Goal: Check status: Check status

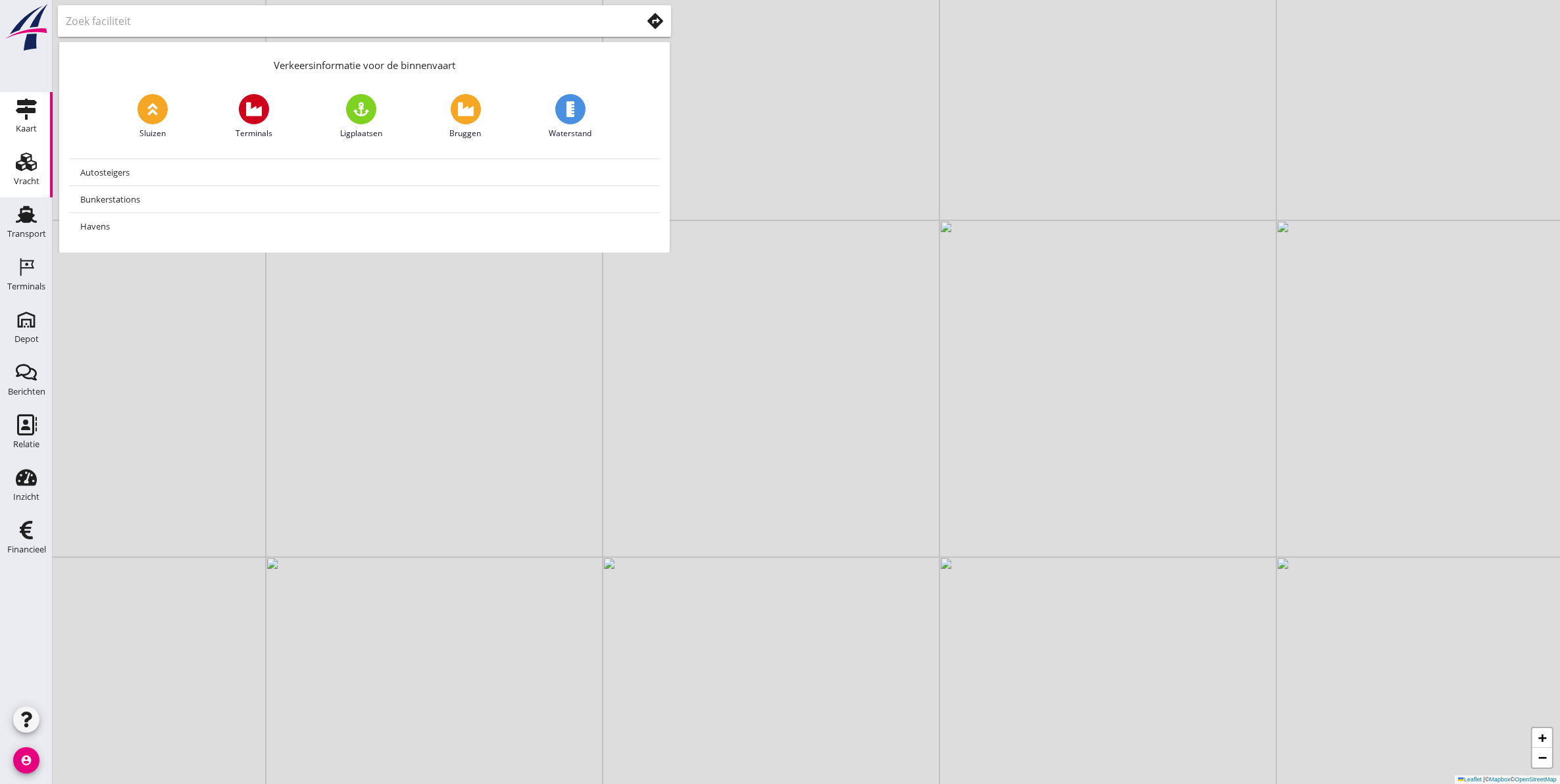
click at [13, 169] on div "Vracht" at bounding box center [27, 161] width 32 height 21
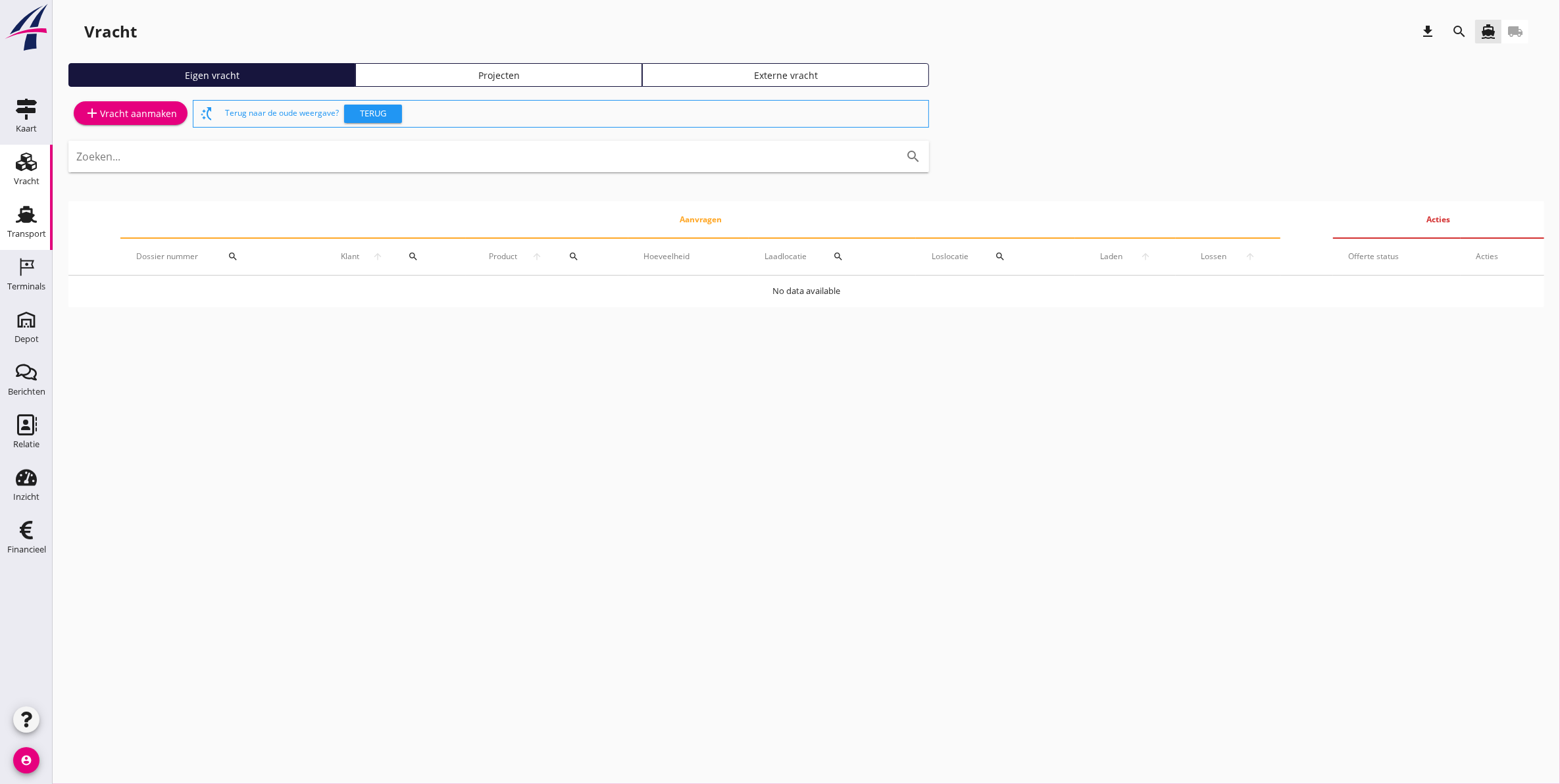
click at [33, 230] on div "Transport" at bounding box center [27, 234] width 39 height 8
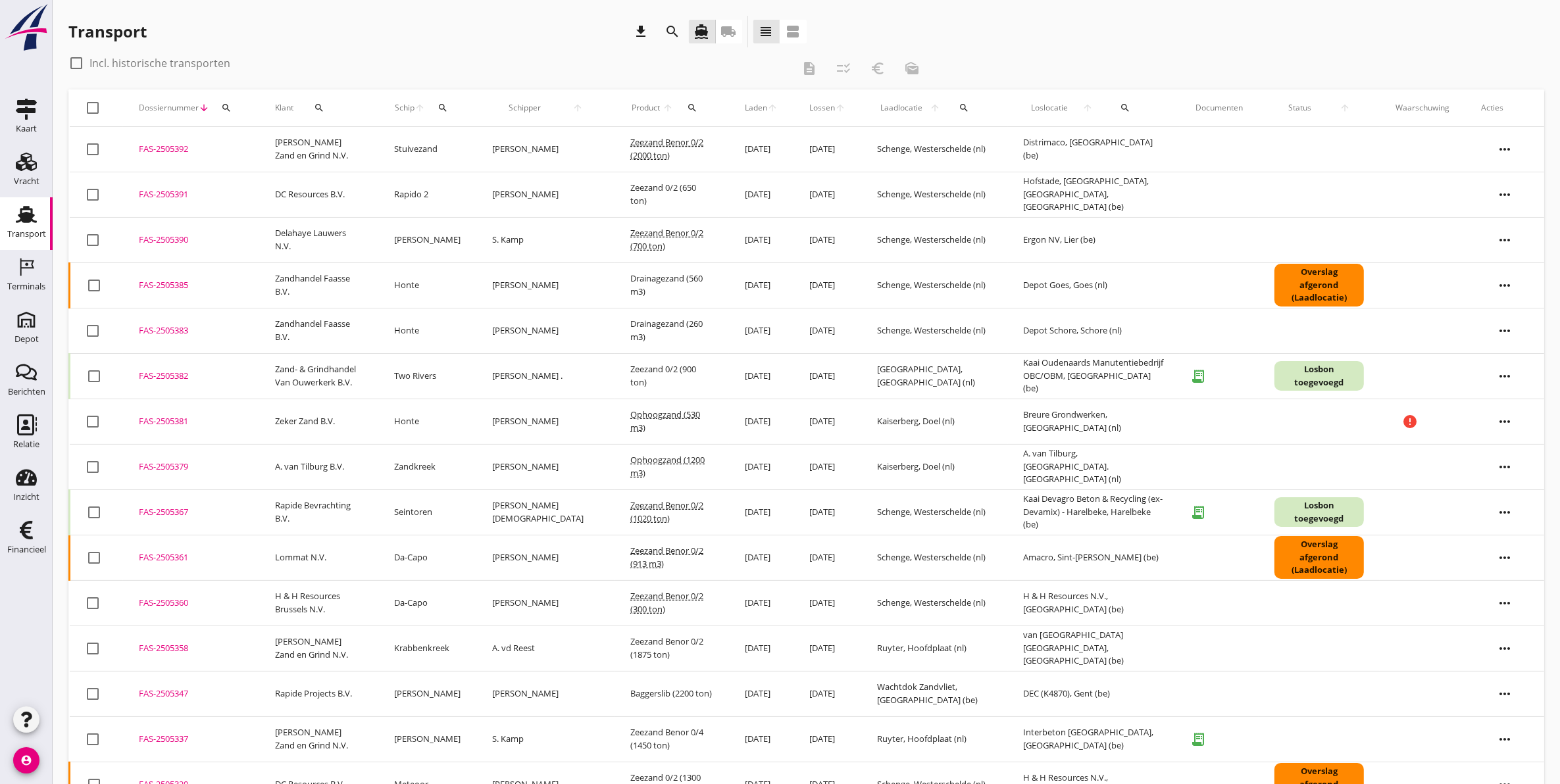
click at [241, 113] on div "Dossiernummer arrow_downward search" at bounding box center [191, 108] width 105 height 32
click at [235, 109] on div "search" at bounding box center [226, 107] width 23 height 11
click at [313, 146] on input "Zoeken op dossiernummer..." at bounding box center [288, 145] width 137 height 21
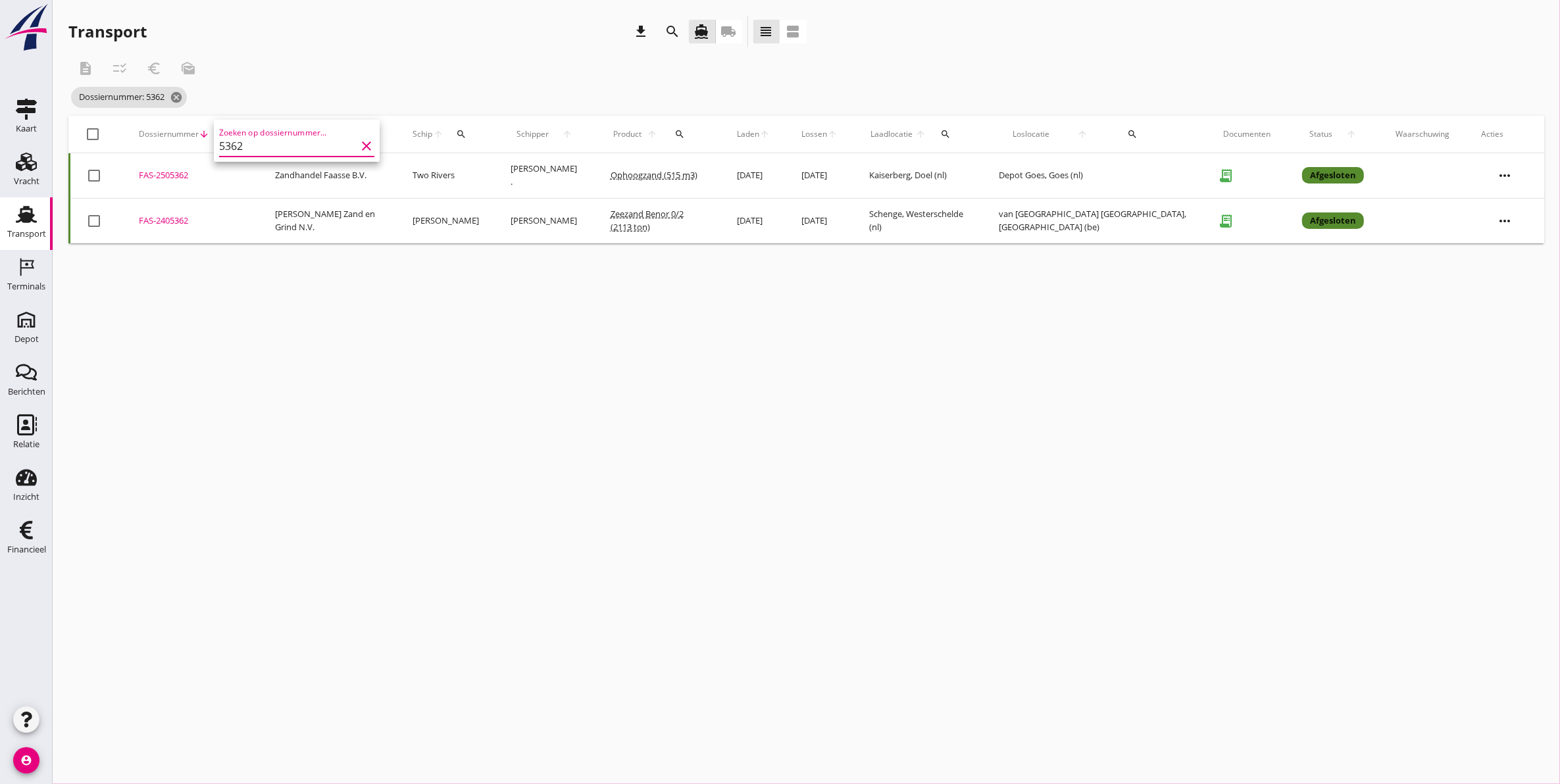
type input "5362"
click at [173, 172] on div "FAS-2505362" at bounding box center [191, 175] width 105 height 13
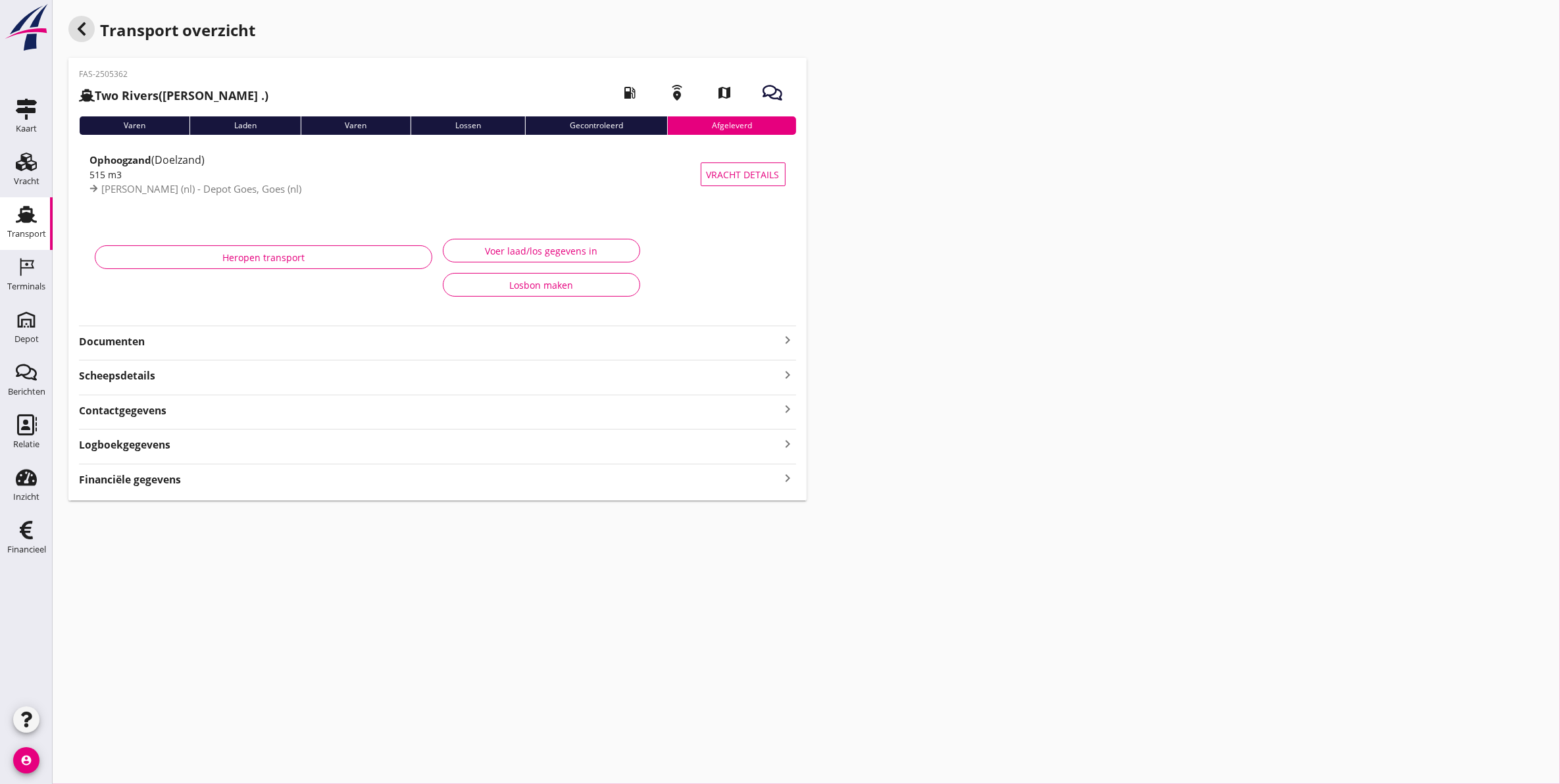
drag, startPoint x: 90, startPoint y: 32, endPoint x: 52, endPoint y: 91, distance: 70.2
click at [90, 32] on div "button" at bounding box center [81, 29] width 27 height 27
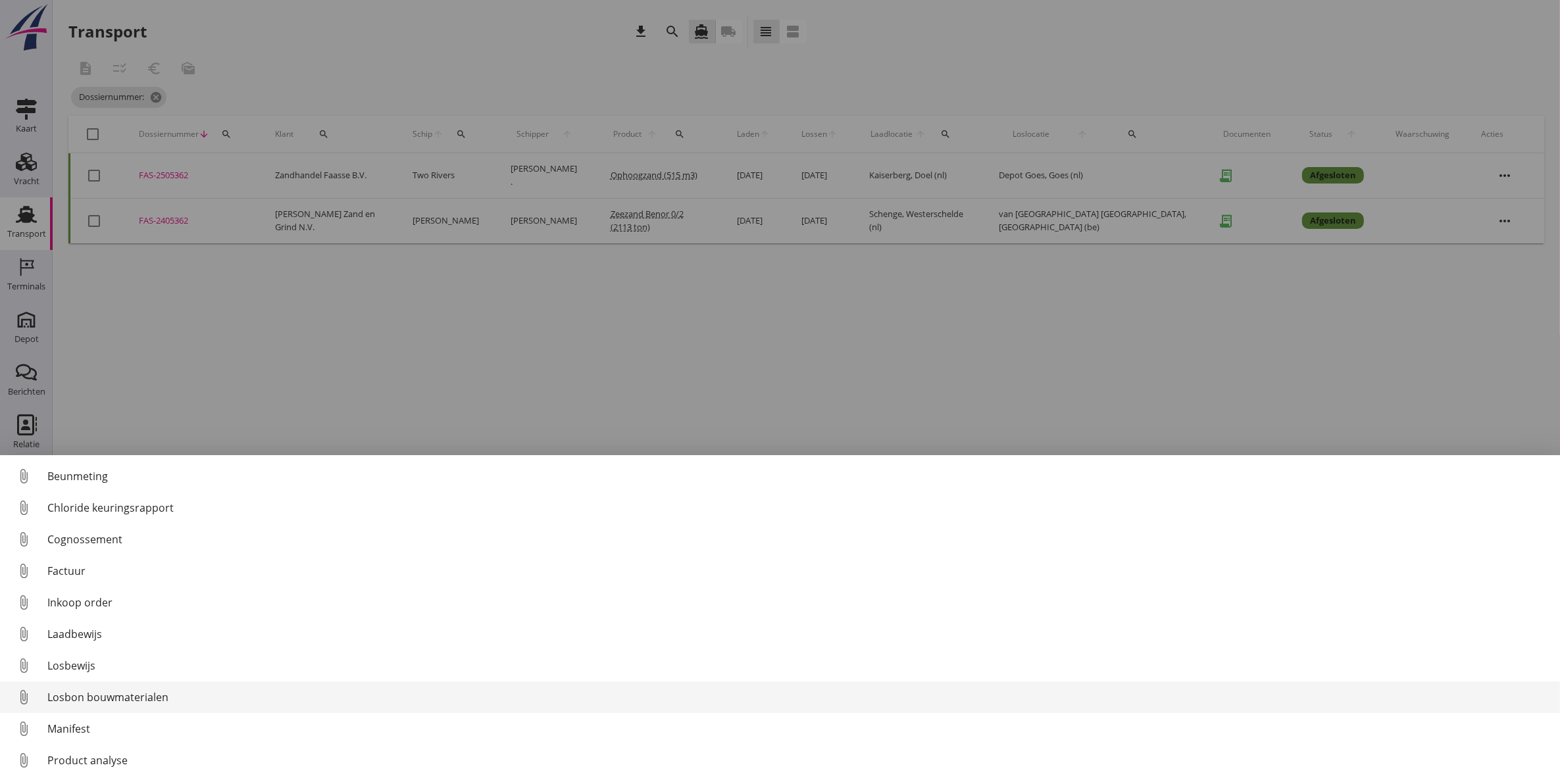
click at [168, 703] on div "Losbon bouwmaterialen" at bounding box center [798, 697] width 1503 height 16
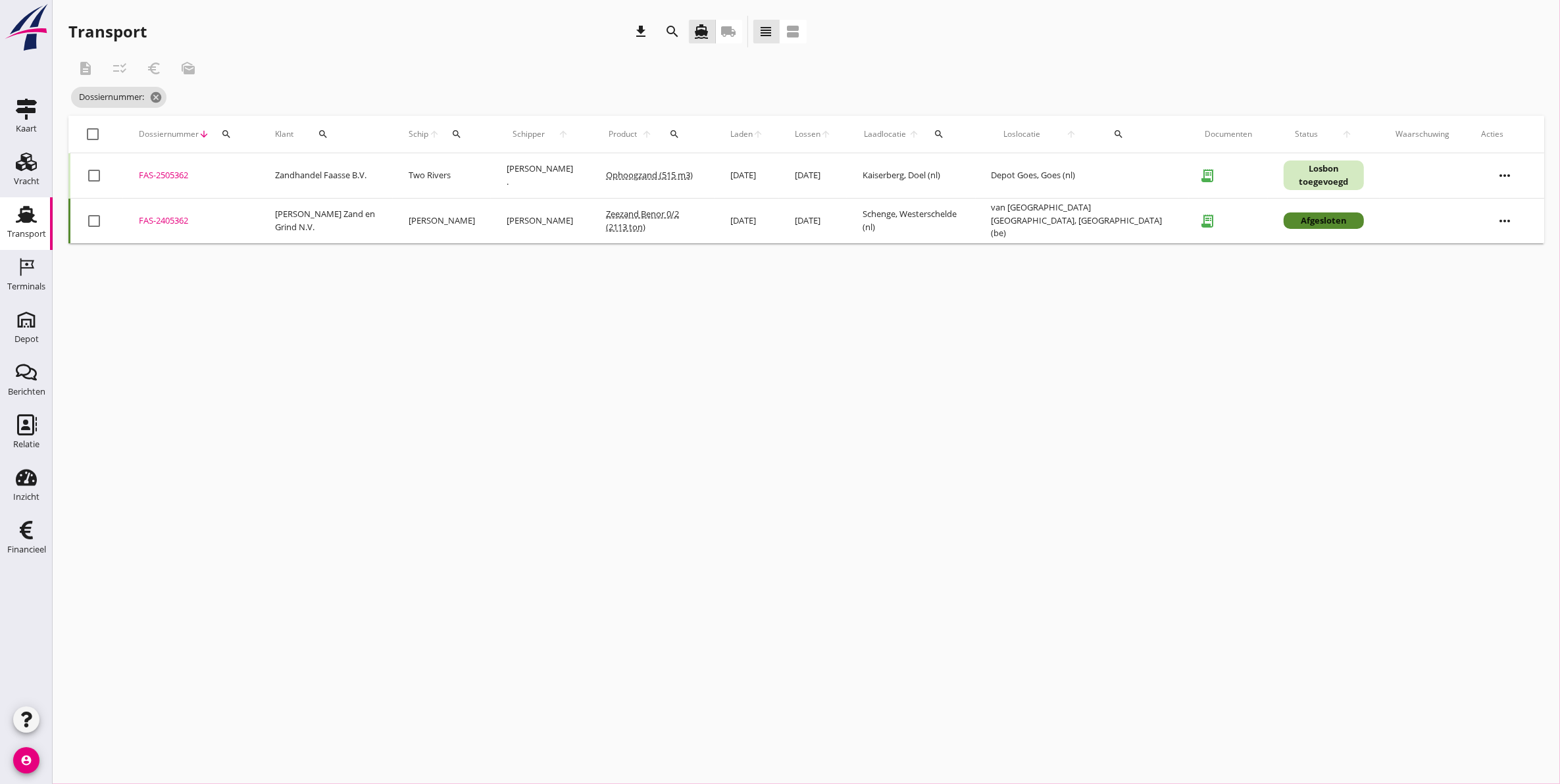
click at [1008, 459] on div "cancel You are impersonating another user. Transport download search directions…" at bounding box center [806, 392] width 1508 height 784
click at [284, 172] on td "Zandhandel Faasse B.V." at bounding box center [326, 175] width 134 height 46
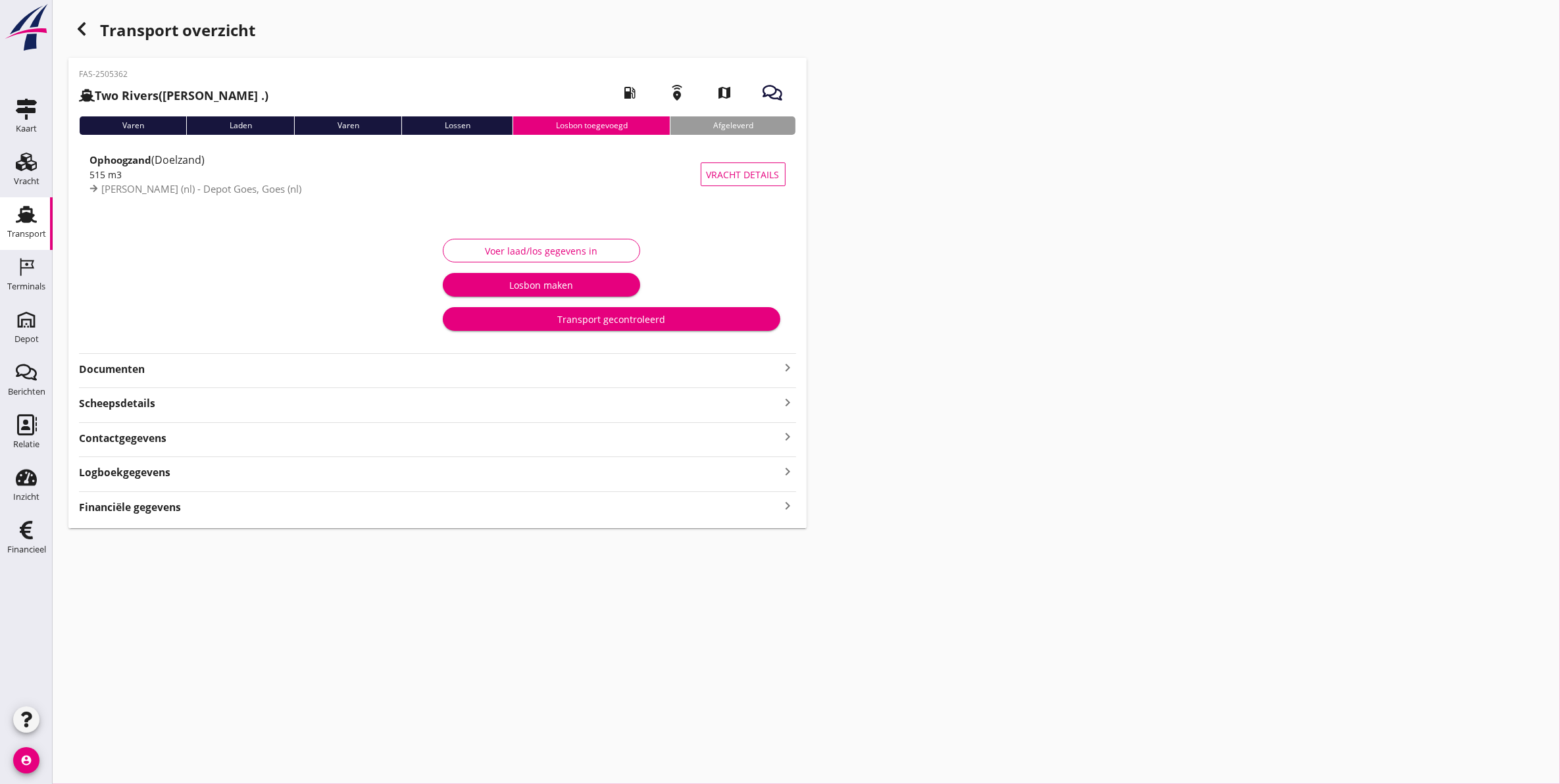
click at [150, 475] on strong "Logboekgegevens" at bounding box center [125, 473] width 91 height 15
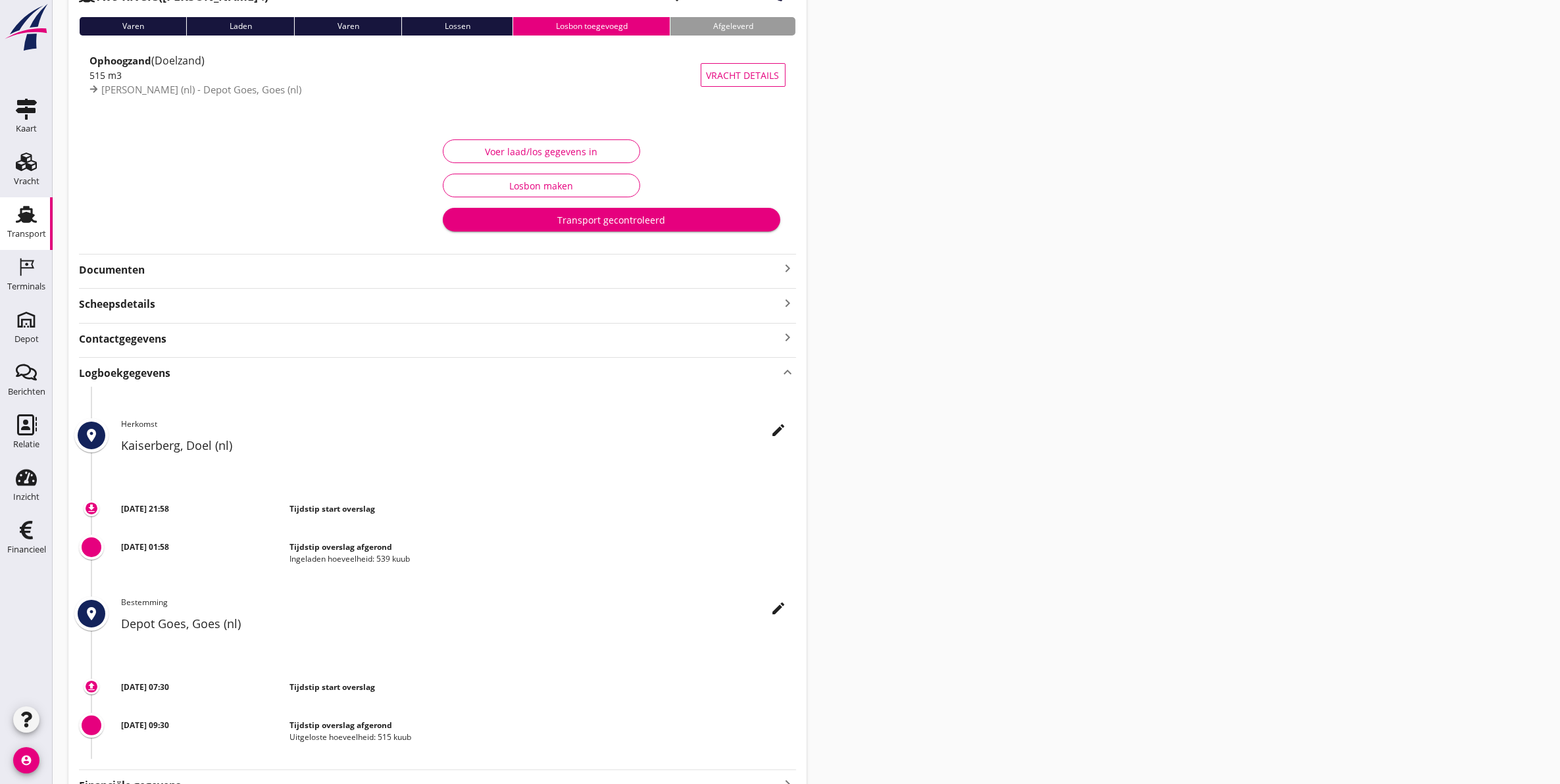
scroll to position [5, 0]
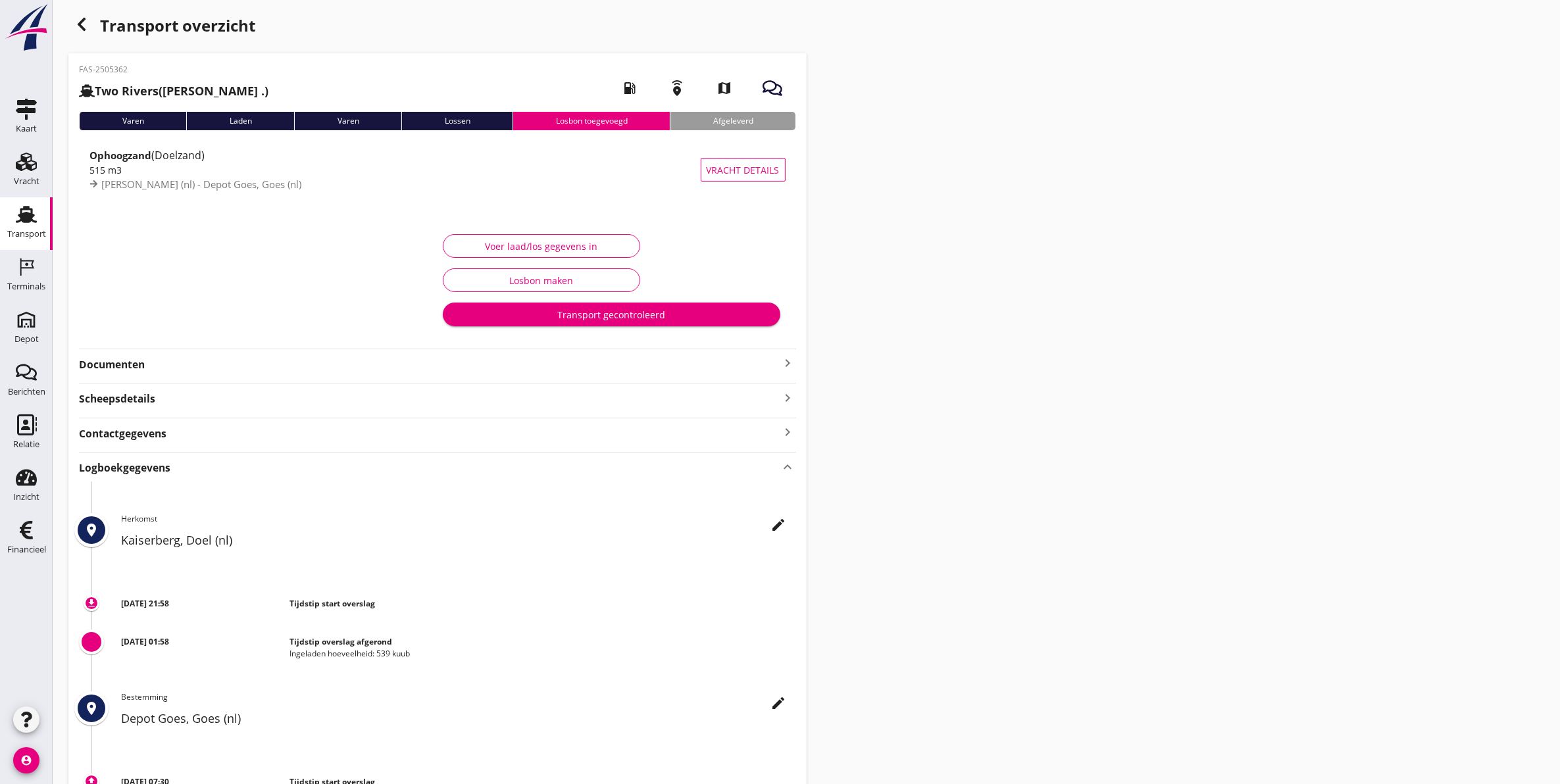
click at [574, 247] on div "Voer laad/los gegevens in" at bounding box center [541, 246] width 175 height 14
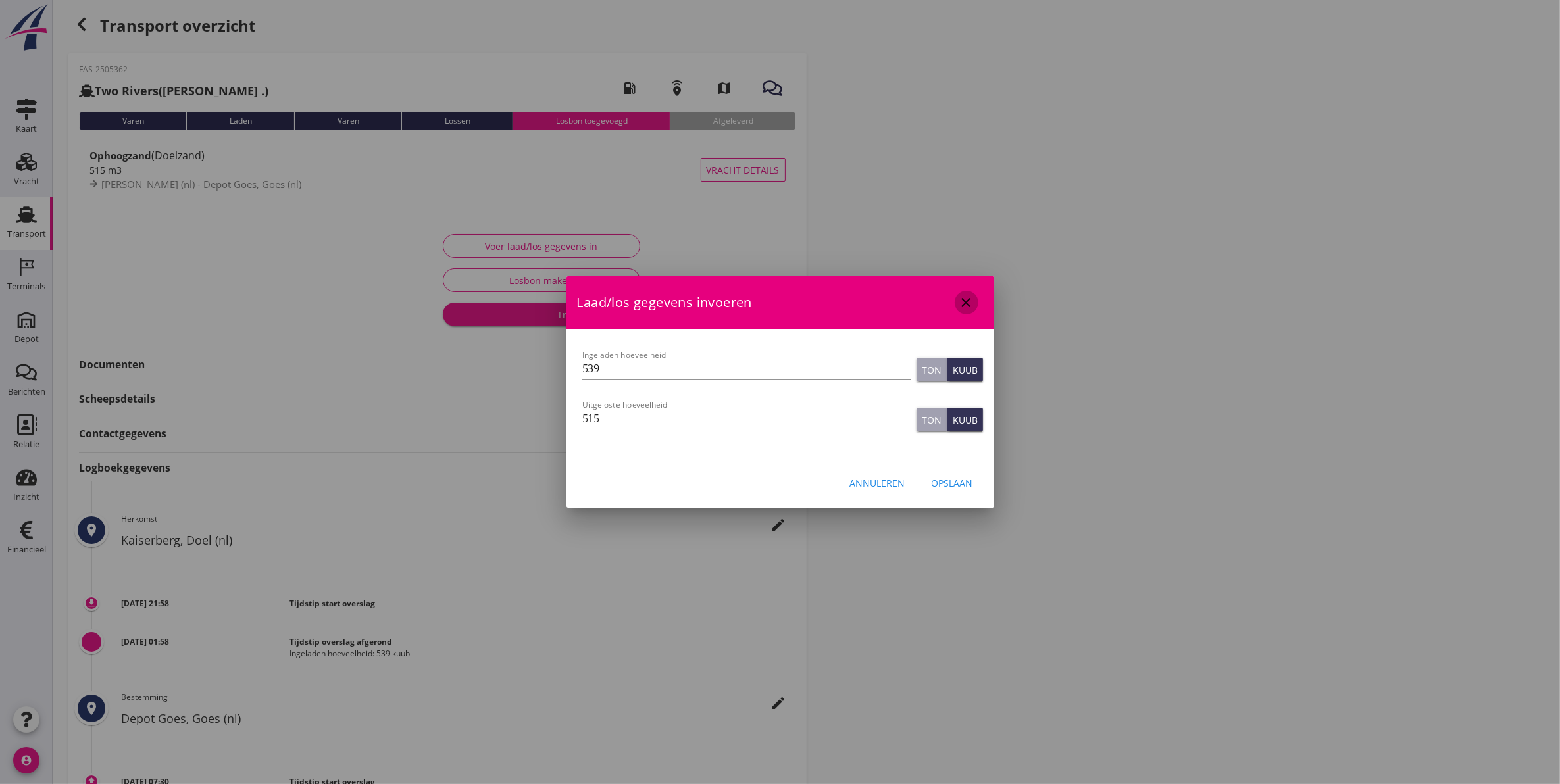
click at [968, 297] on icon "close" at bounding box center [966, 303] width 16 height 16
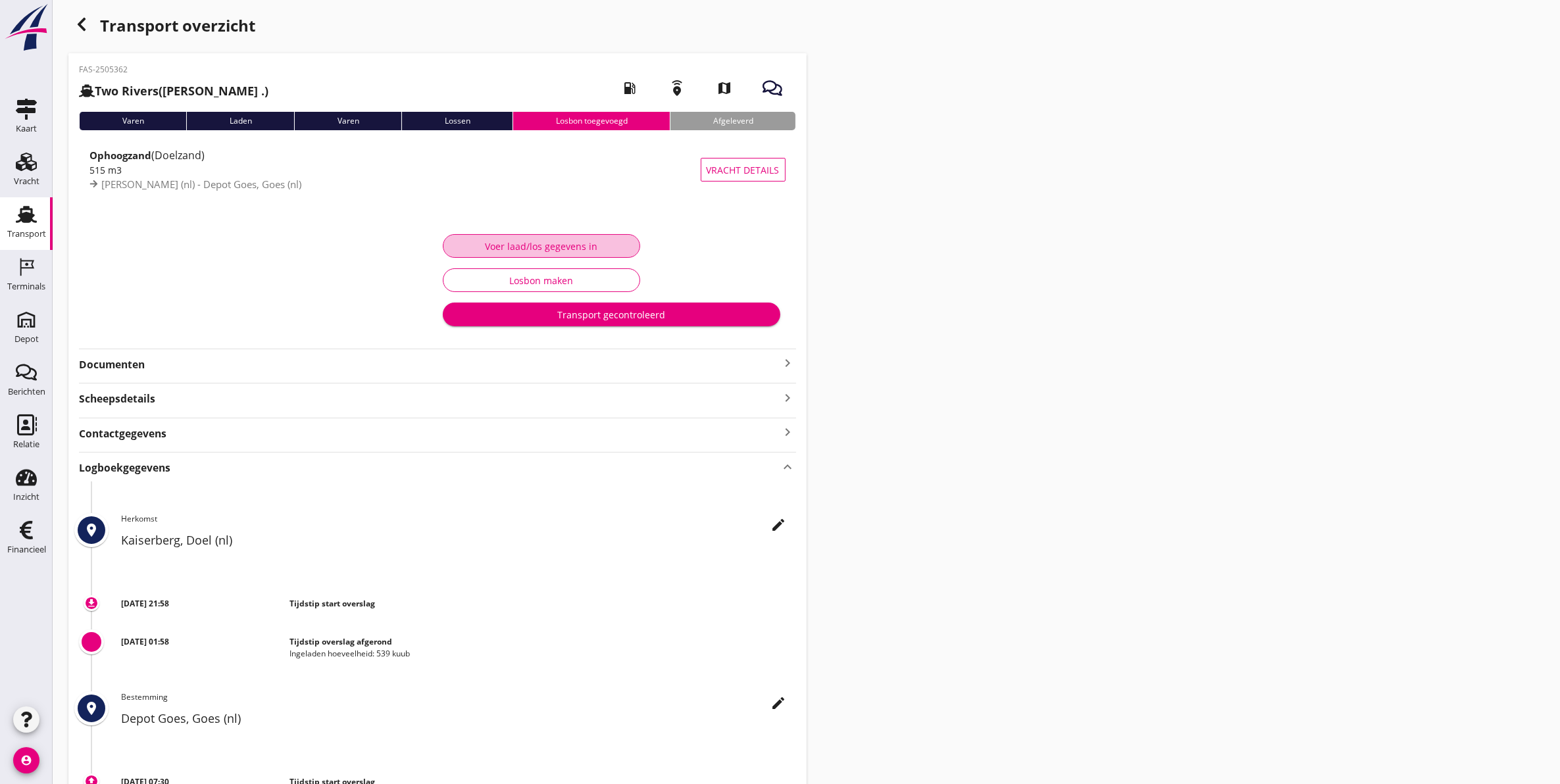
click at [550, 252] on div "Voer laad/los gegevens in" at bounding box center [541, 246] width 175 height 14
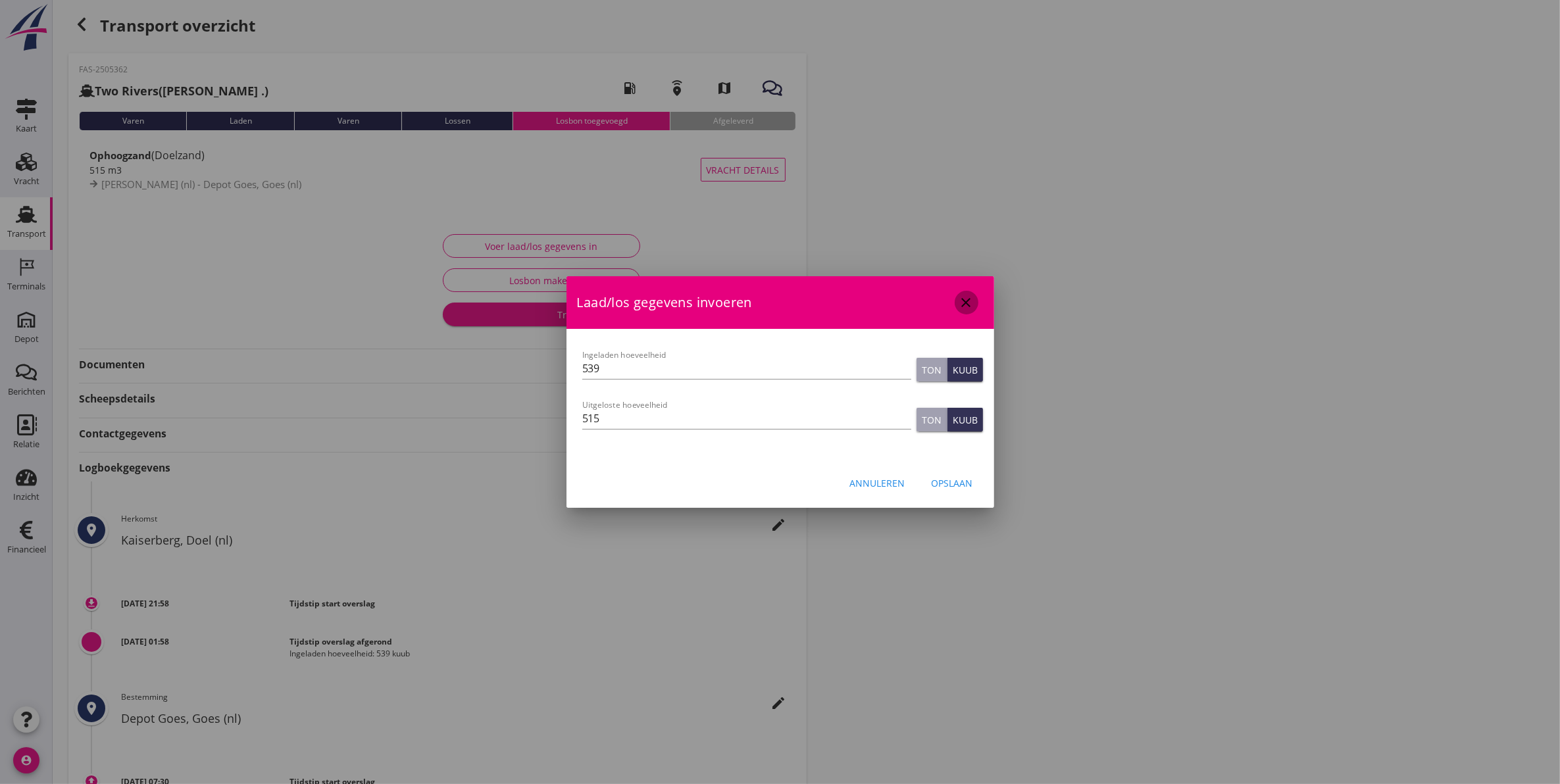
drag, startPoint x: 961, startPoint y: 310, endPoint x: 926, endPoint y: 309, distance: 35.0
click at [961, 309] on icon "close" at bounding box center [966, 303] width 16 height 16
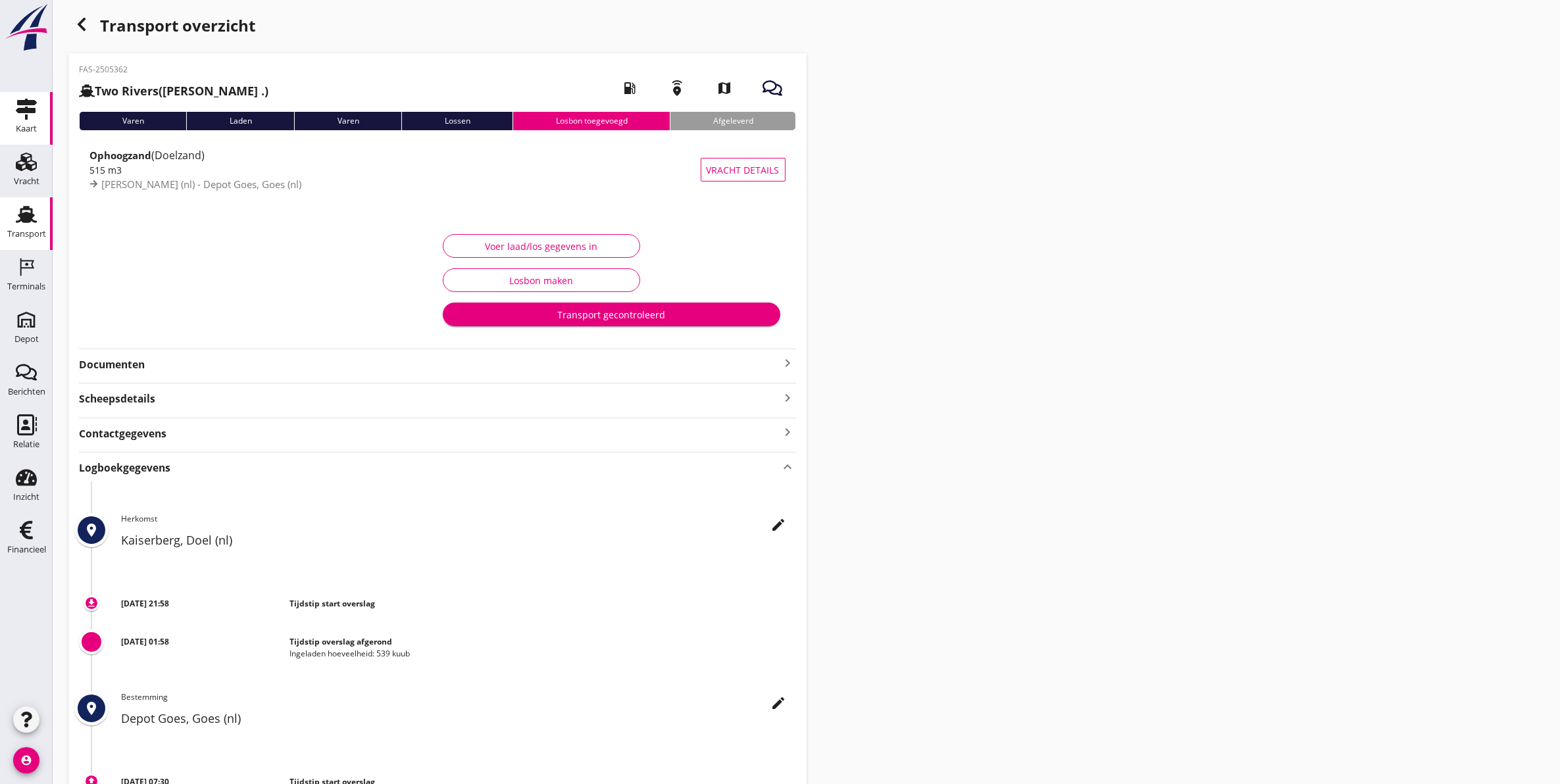
click at [28, 116] on icon "Kaart" at bounding box center [26, 109] width 21 height 21
